Goal: Navigation & Orientation: Find specific page/section

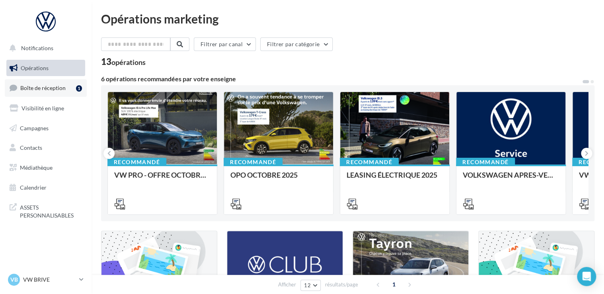
click at [49, 82] on link "Boîte de réception 1" at bounding box center [46, 87] width 82 height 17
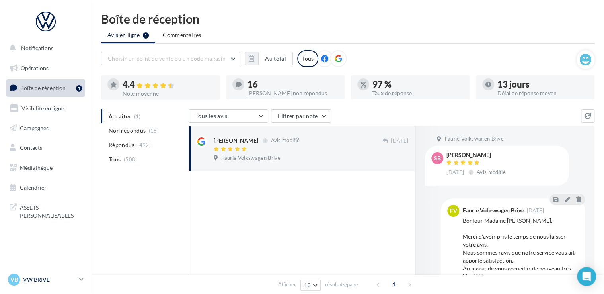
click at [48, 278] on p "VW BRIVE" at bounding box center [49, 279] width 53 height 8
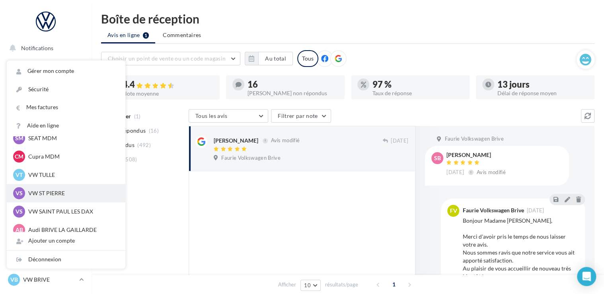
scroll to position [73, 0]
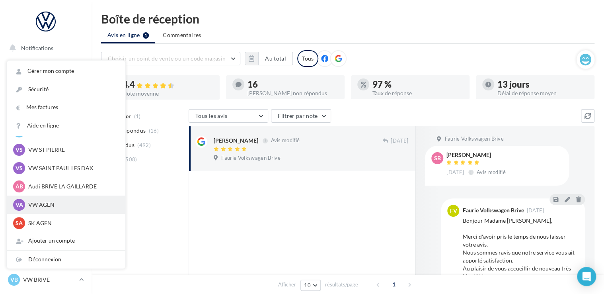
click at [48, 204] on p "VW AGEN" at bounding box center [71, 204] width 87 height 8
